Goal: Task Accomplishment & Management: Use online tool/utility

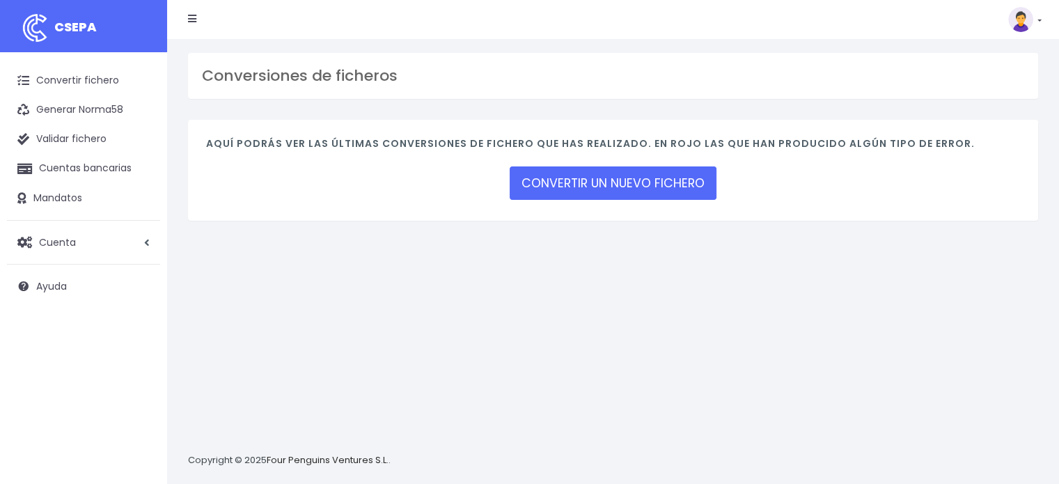
click at [1027, 20] on img at bounding box center [1020, 19] width 25 height 25
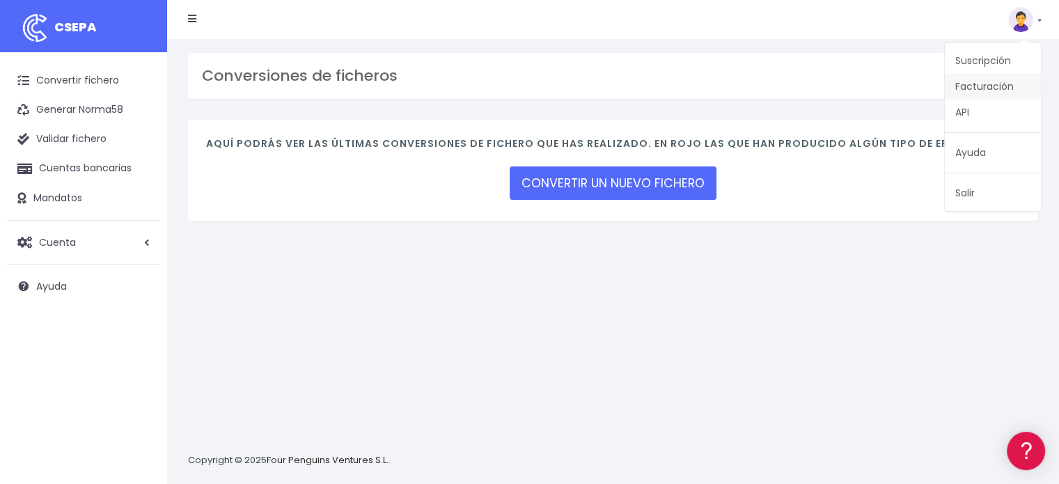
click at [987, 88] on link "Facturación" at bounding box center [993, 87] width 96 height 26
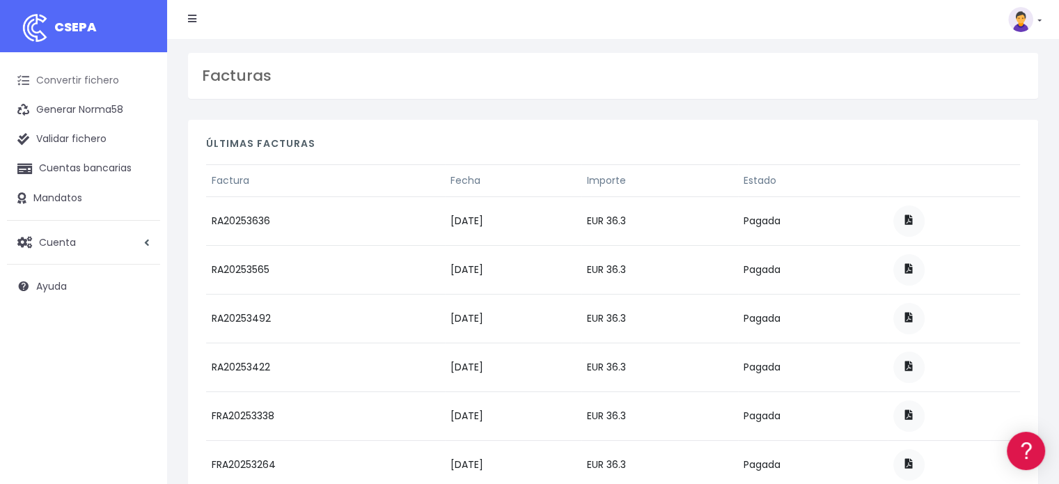
click at [102, 79] on link "Convertir fichero" at bounding box center [83, 80] width 153 height 29
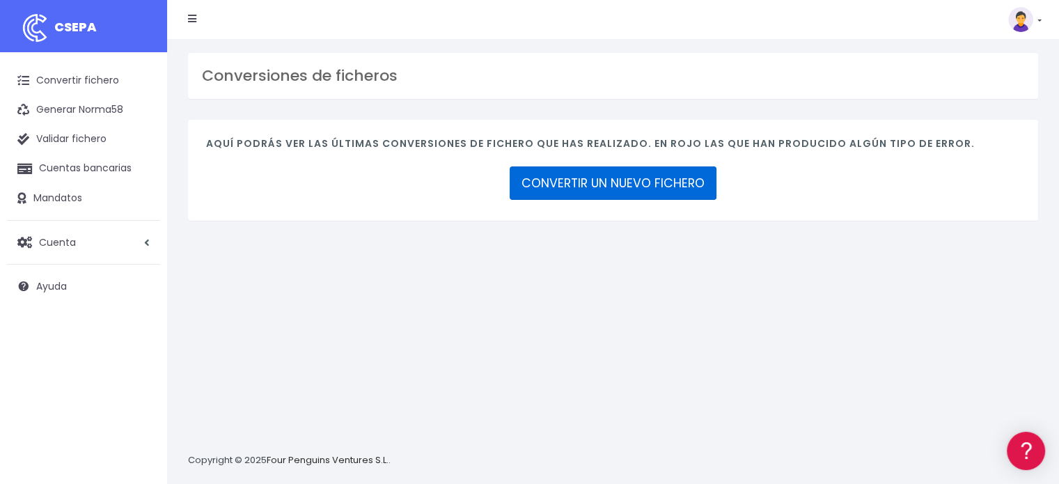
click at [588, 183] on link "CONVERTIR UN NUEVO FICHERO" at bounding box center [613, 182] width 207 height 33
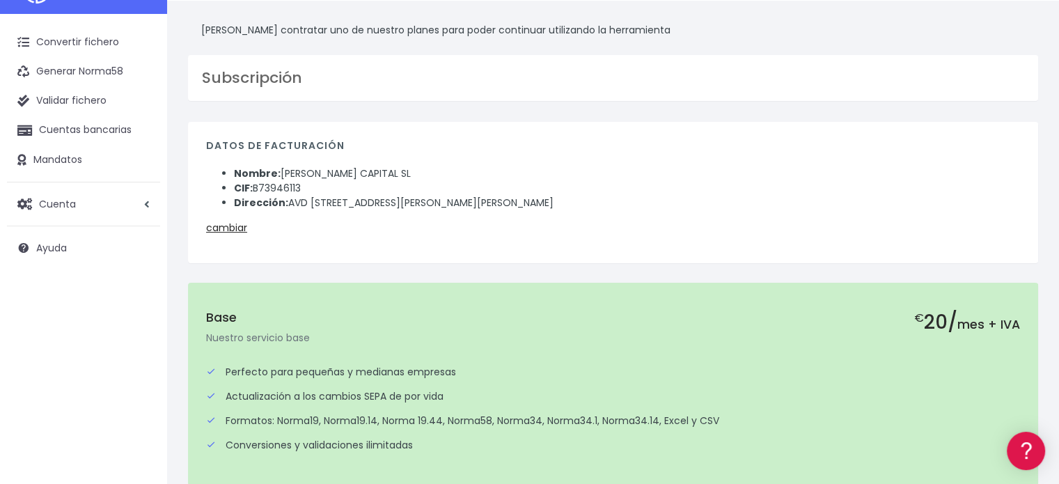
scroll to position [36, 0]
click at [81, 160] on link "Mandatos" at bounding box center [83, 162] width 153 height 29
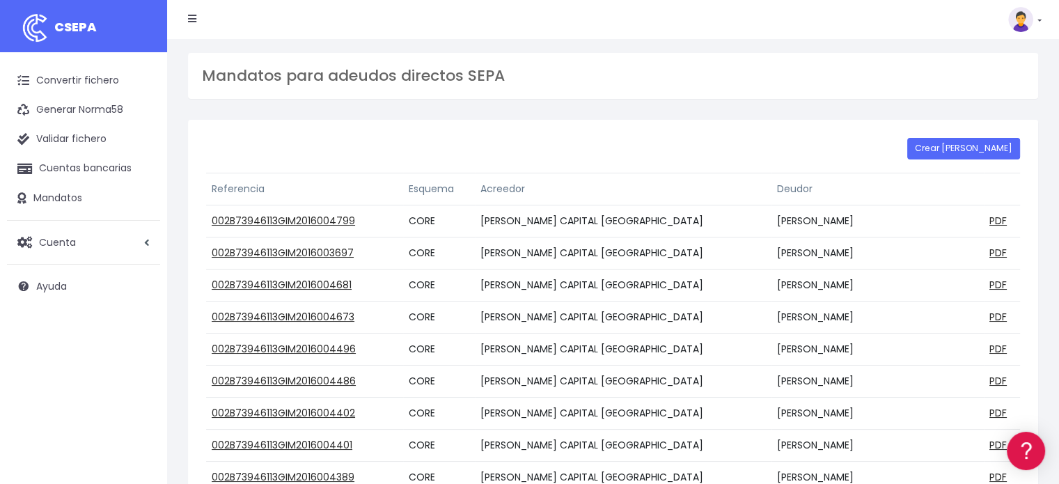
click at [1020, 23] on img at bounding box center [1020, 19] width 25 height 25
click at [986, 84] on link "Facturación" at bounding box center [993, 87] width 96 height 26
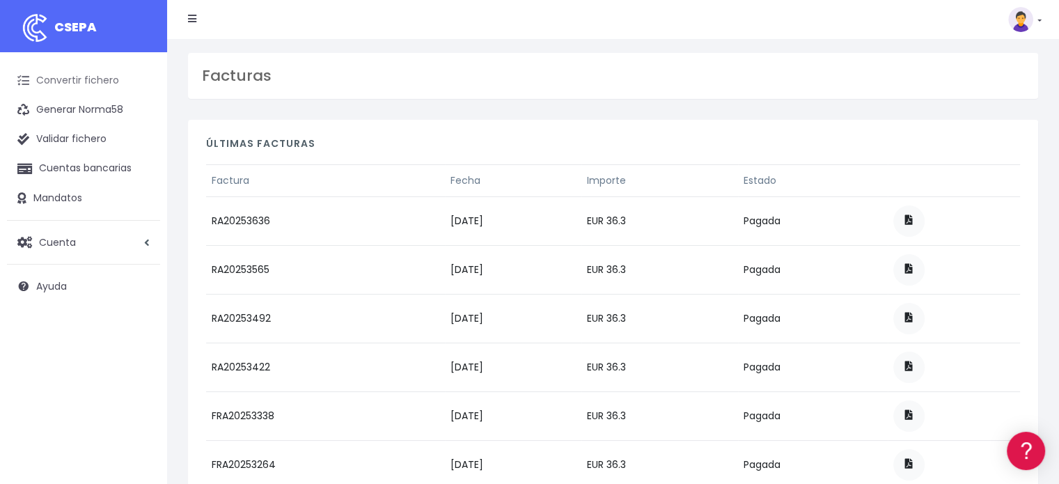
click at [79, 78] on link "Convertir fichero" at bounding box center [83, 80] width 153 height 29
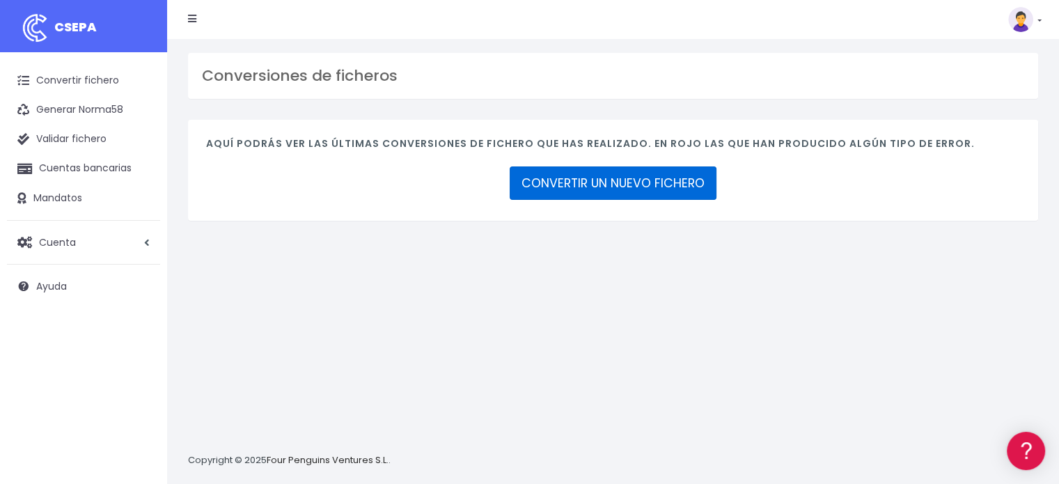
click at [588, 183] on link "CONVERTIR UN NUEVO FICHERO" at bounding box center [613, 182] width 207 height 33
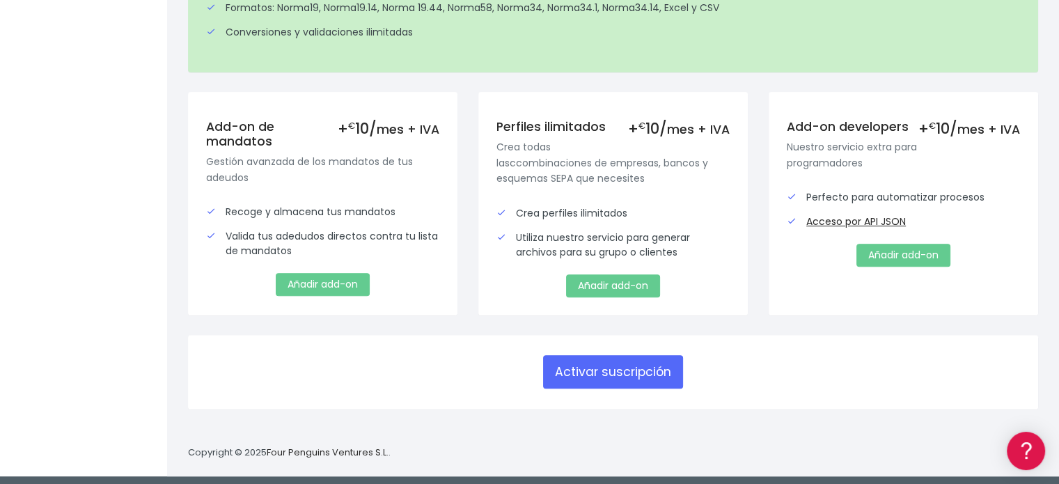
scroll to position [454, 0]
